Goal: Task Accomplishment & Management: Manage account settings

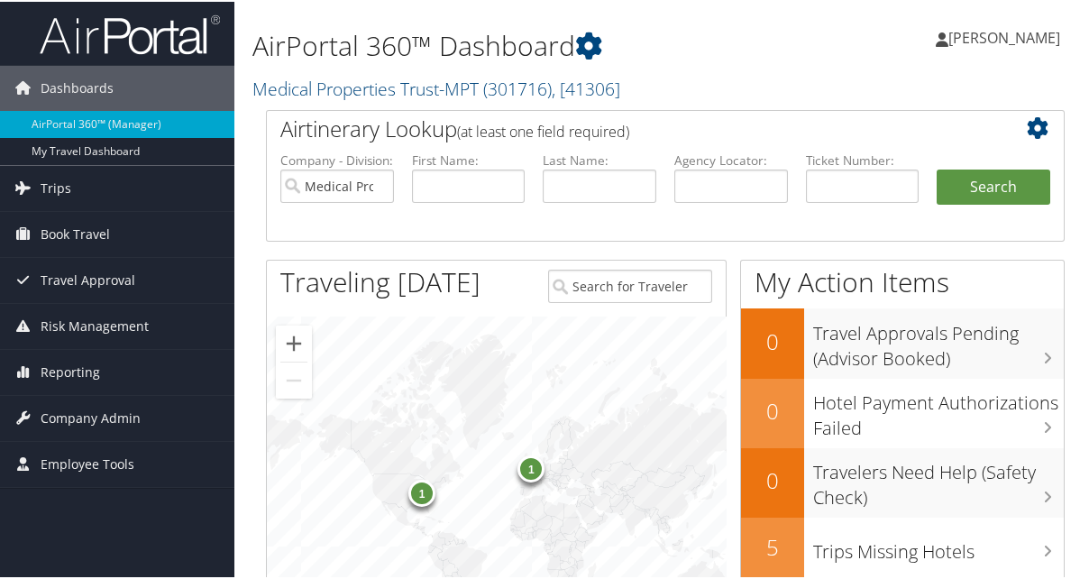
click at [90, 410] on span "Company Admin" at bounding box center [91, 416] width 100 height 45
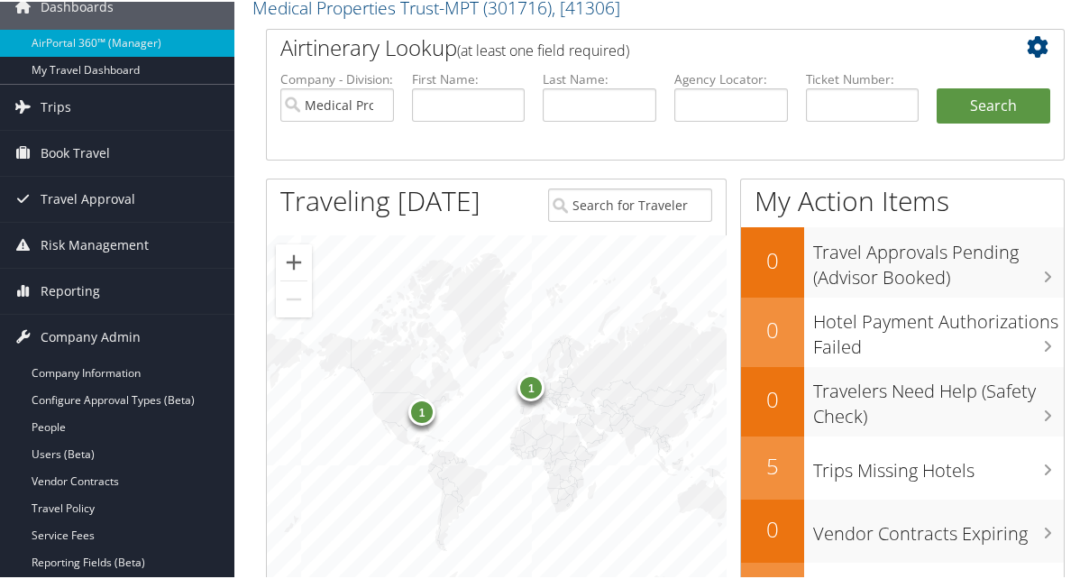
scroll to position [180, 0]
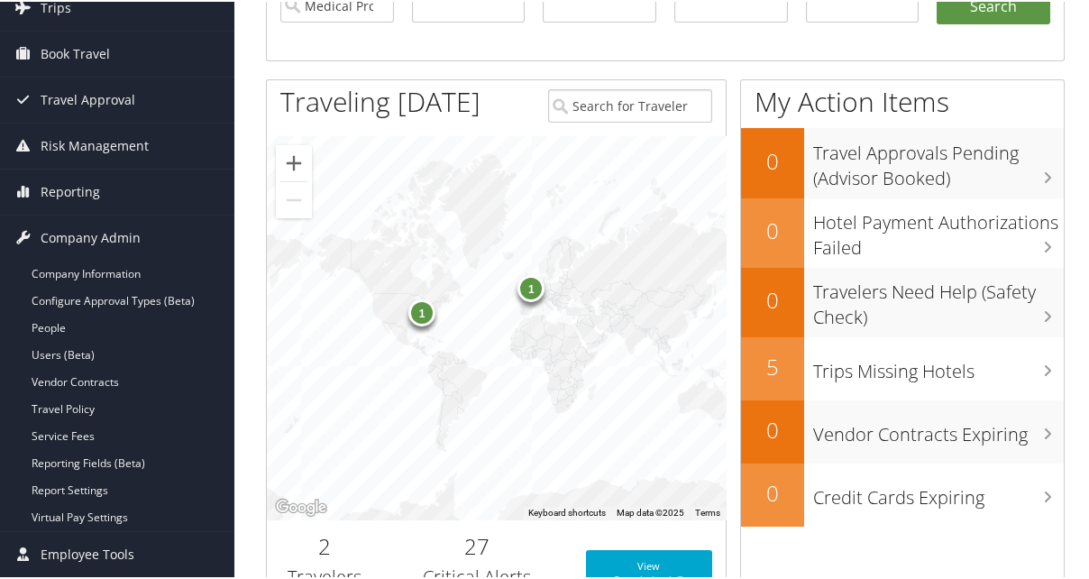
click at [55, 317] on link "People" at bounding box center [117, 326] width 234 height 27
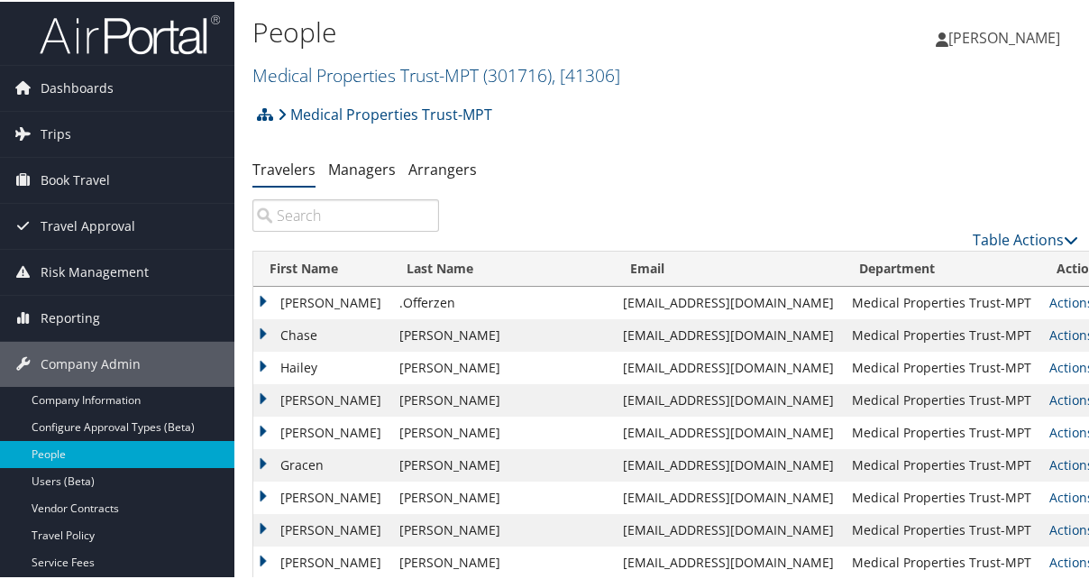
click at [349, 214] on input "search" at bounding box center [346, 213] width 187 height 32
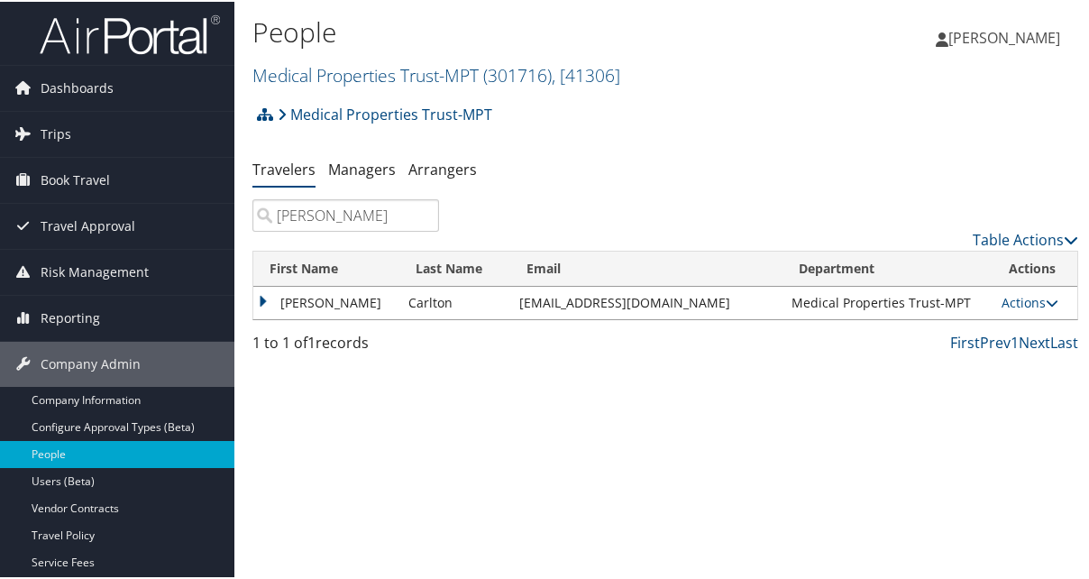
type input "todd"
click at [1010, 299] on link "Actions" at bounding box center [1030, 300] width 57 height 17
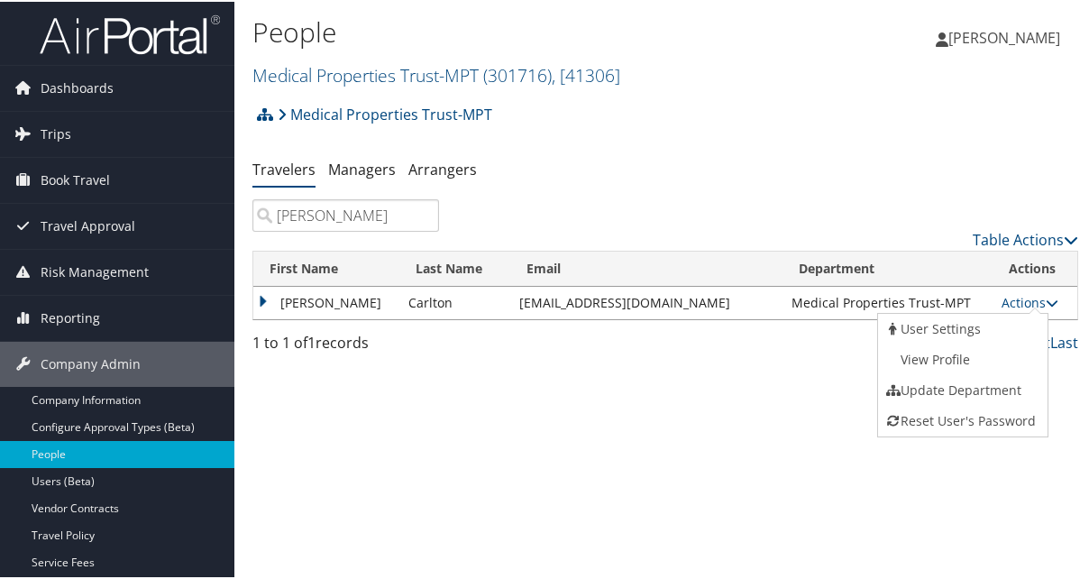
click at [958, 364] on link "View Profile" at bounding box center [961, 358] width 166 height 31
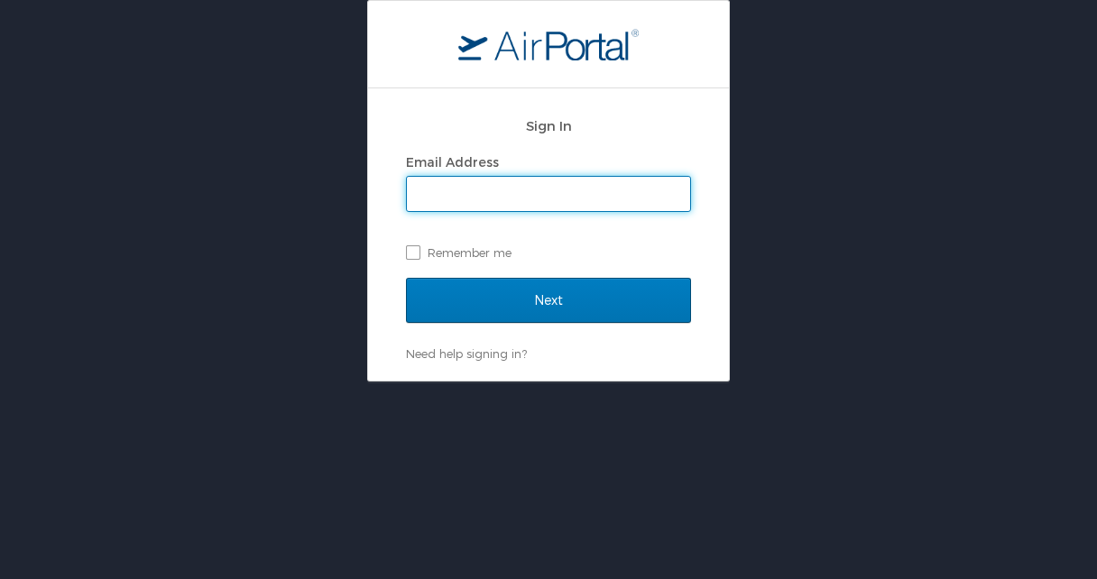
click at [445, 167] on label "Email Address" at bounding box center [452, 161] width 93 height 15
click at [445, 177] on input "Email Address" at bounding box center [548, 194] width 283 height 34
click at [507, 187] on input "Email Address" at bounding box center [548, 194] width 283 height 34
type input "sgeorge@medicalpropertiestrust.com"
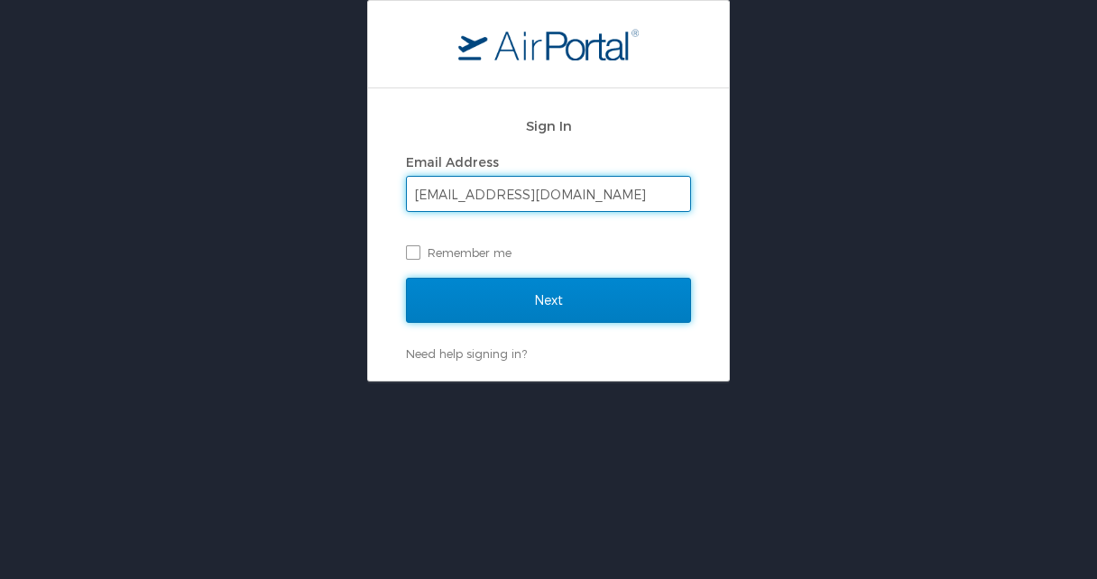
click at [513, 294] on input "Next" at bounding box center [548, 300] width 285 height 45
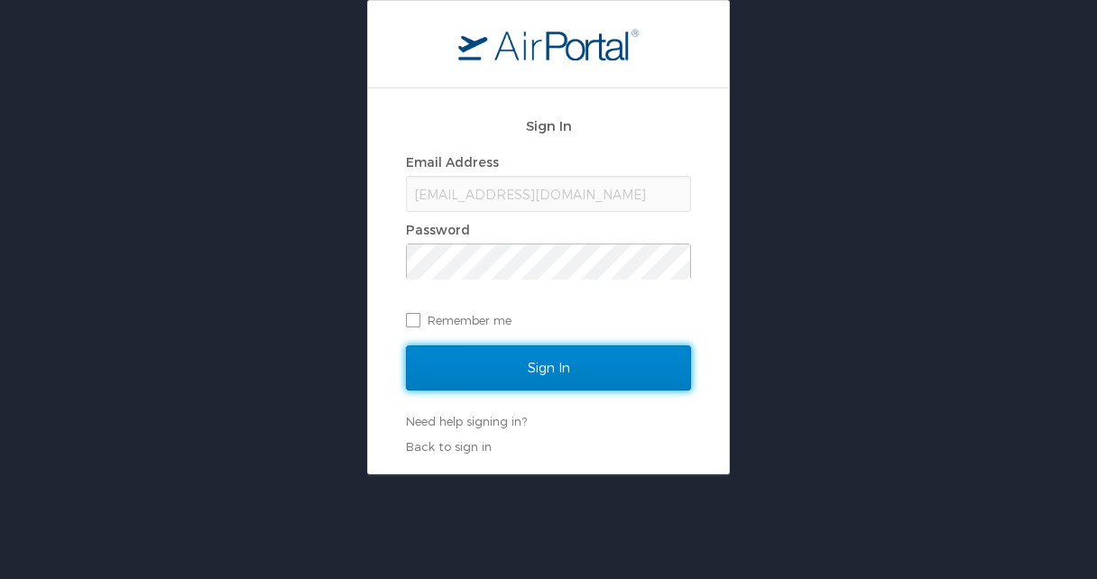
click at [492, 361] on input "Sign In" at bounding box center [548, 367] width 285 height 45
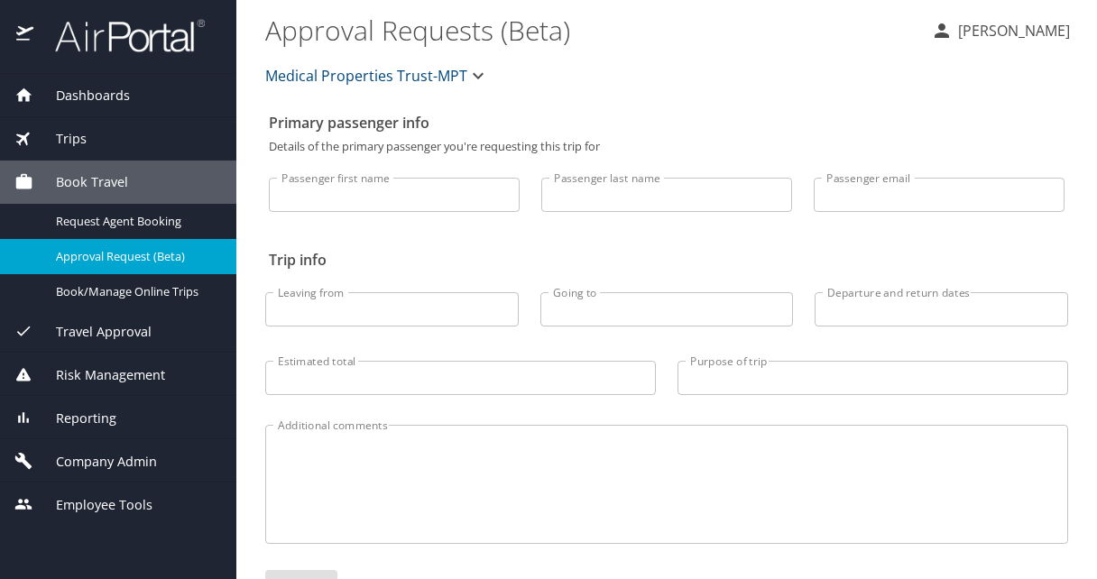
click at [119, 461] on span "Company Admin" at bounding box center [95, 462] width 124 height 20
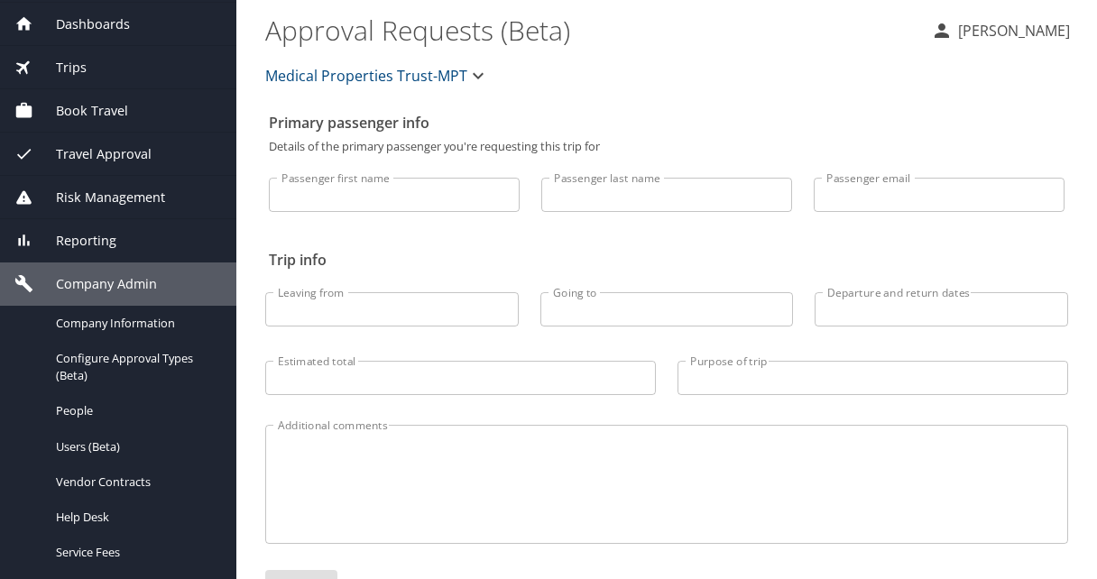
scroll to position [90, 0]
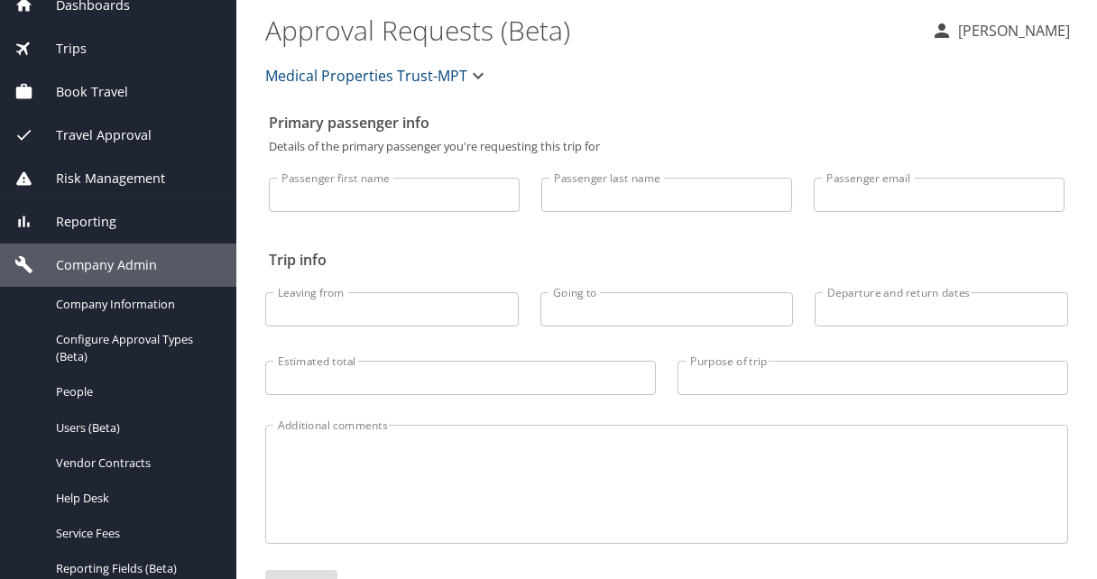
click at [87, 388] on span "People" at bounding box center [135, 391] width 159 height 17
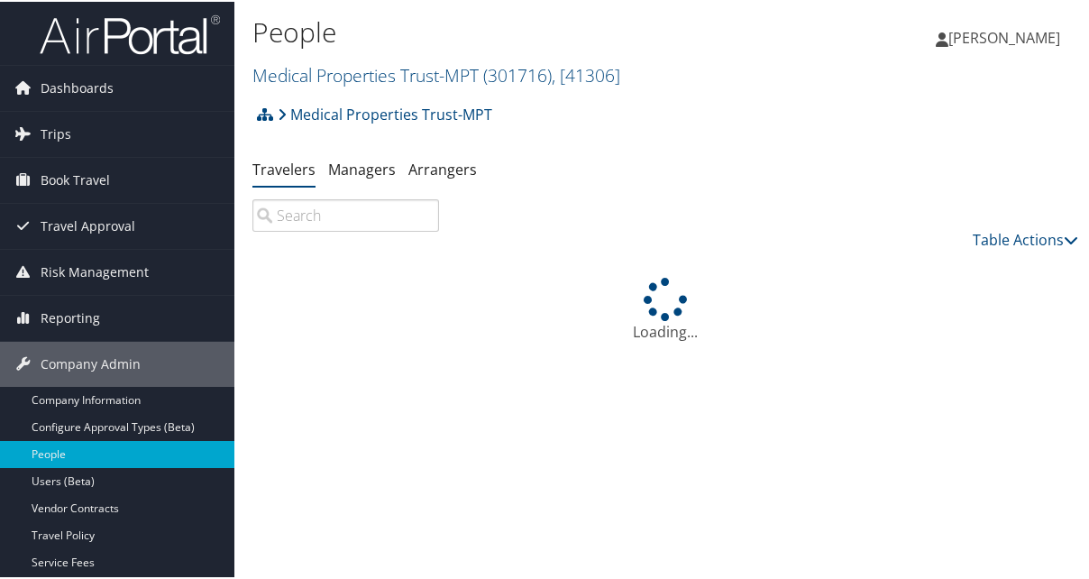
click at [335, 216] on input "search" at bounding box center [346, 213] width 187 height 32
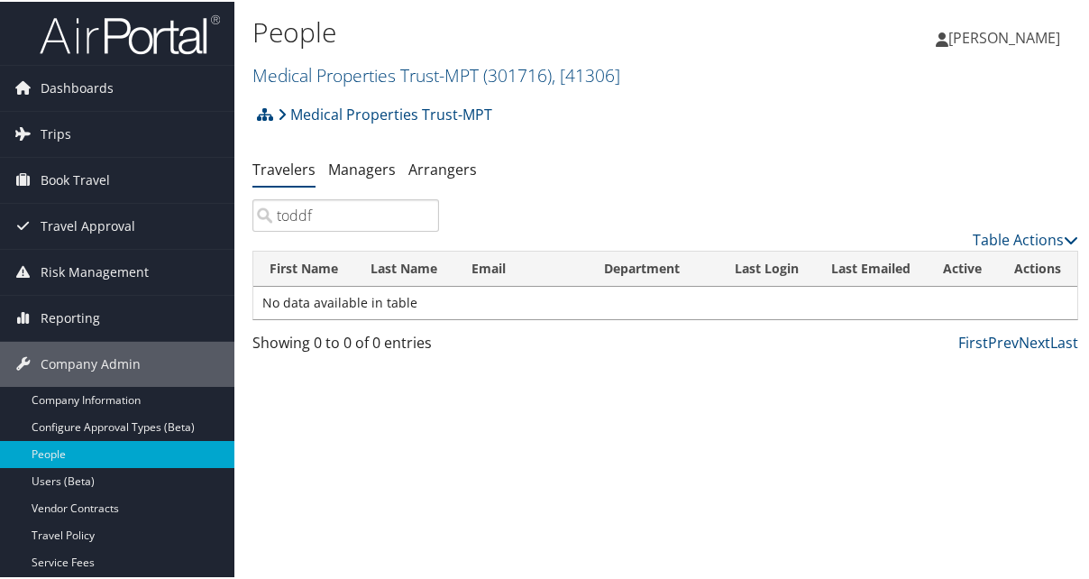
click at [352, 209] on input "toddf" at bounding box center [346, 213] width 187 height 32
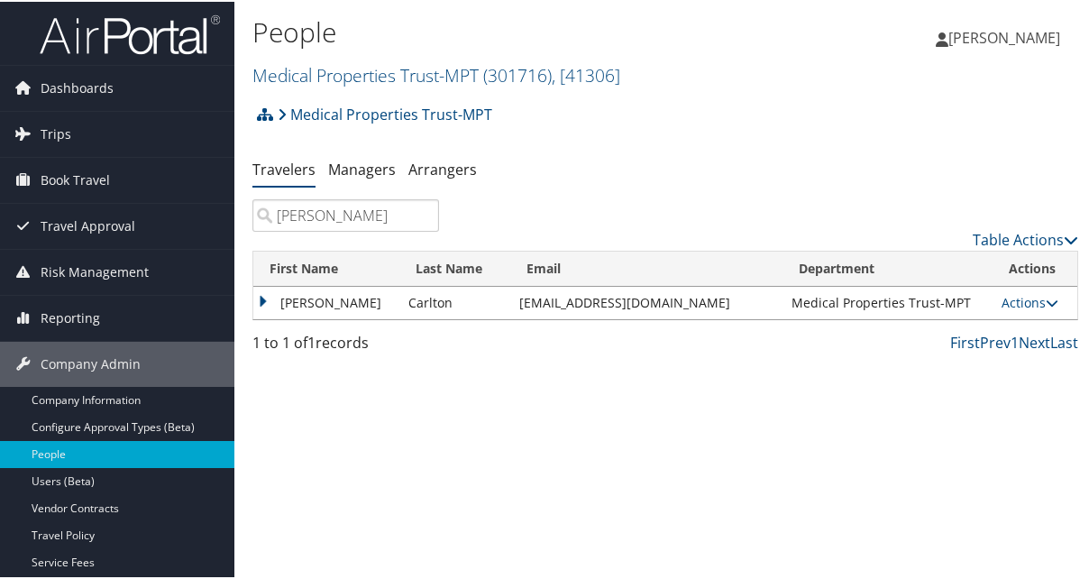
type input "todd"
click at [1018, 298] on link "Actions" at bounding box center [1030, 300] width 57 height 17
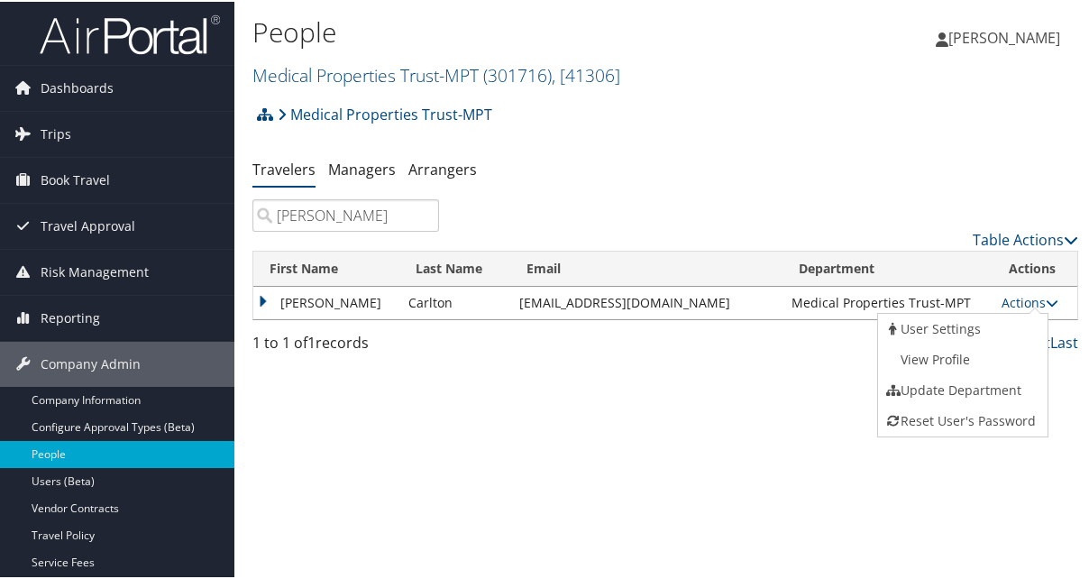
click at [949, 359] on link "View Profile" at bounding box center [961, 358] width 166 height 31
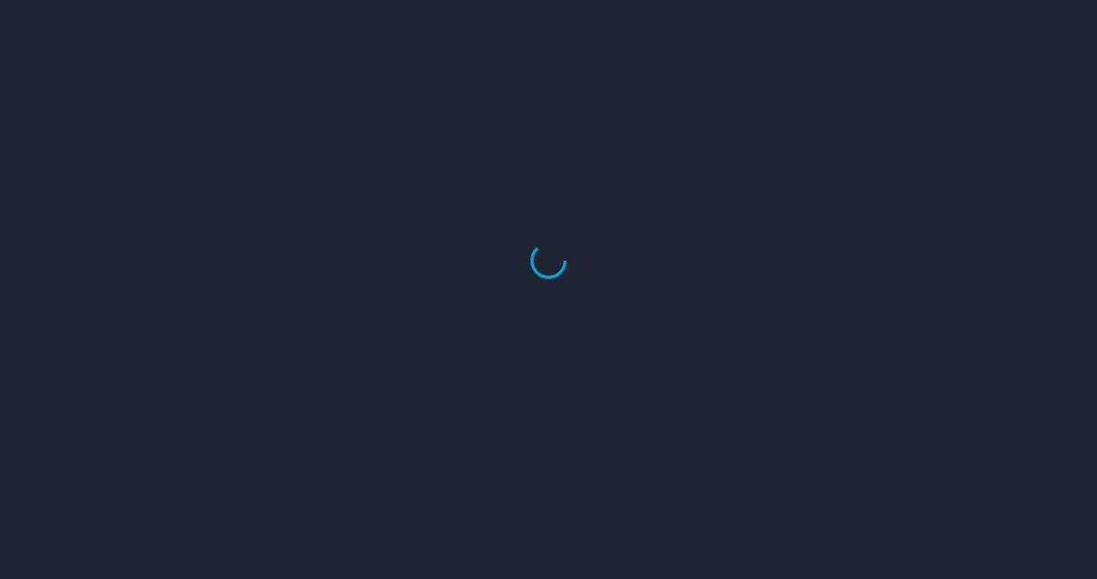
select select "US"
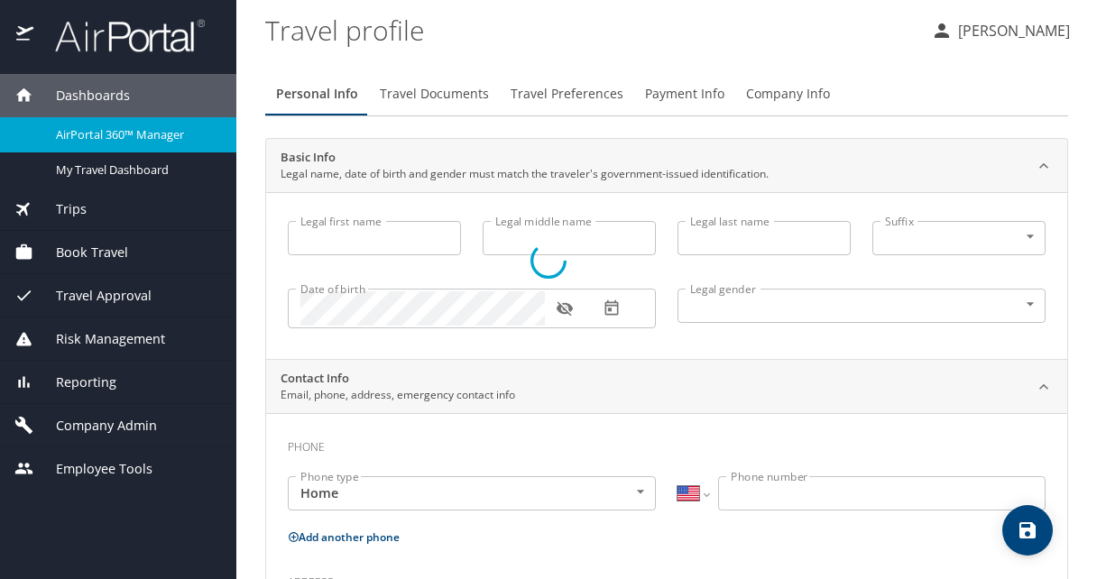
type input "[PERSON_NAME]"
type input "Carlton"
type input "[DEMOGRAPHIC_DATA]"
select select "US"
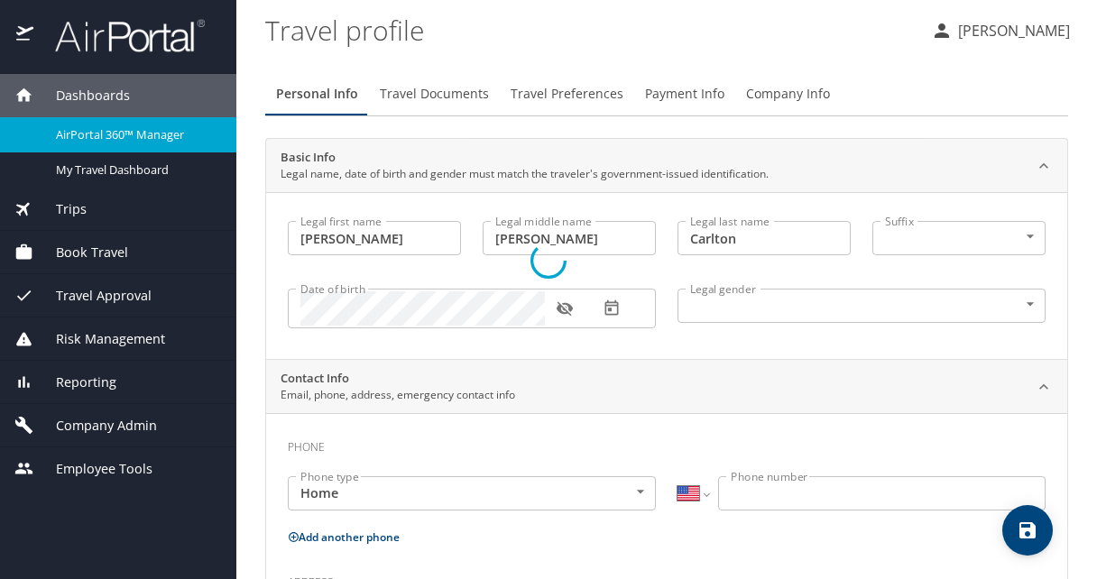
select select "US"
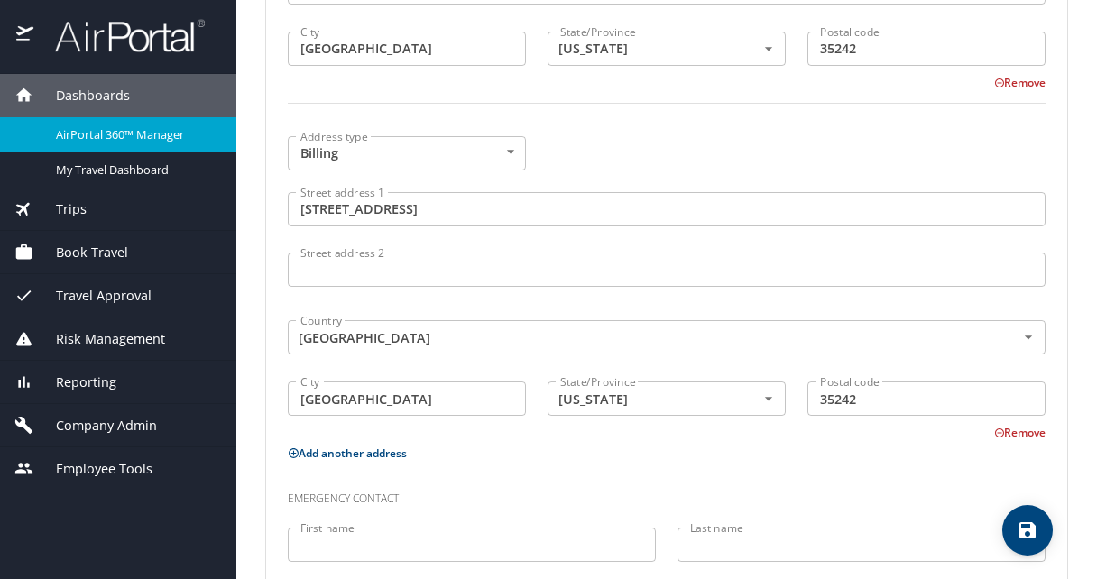
scroll to position [1093, 0]
